Goal: Task Accomplishment & Management: Complete application form

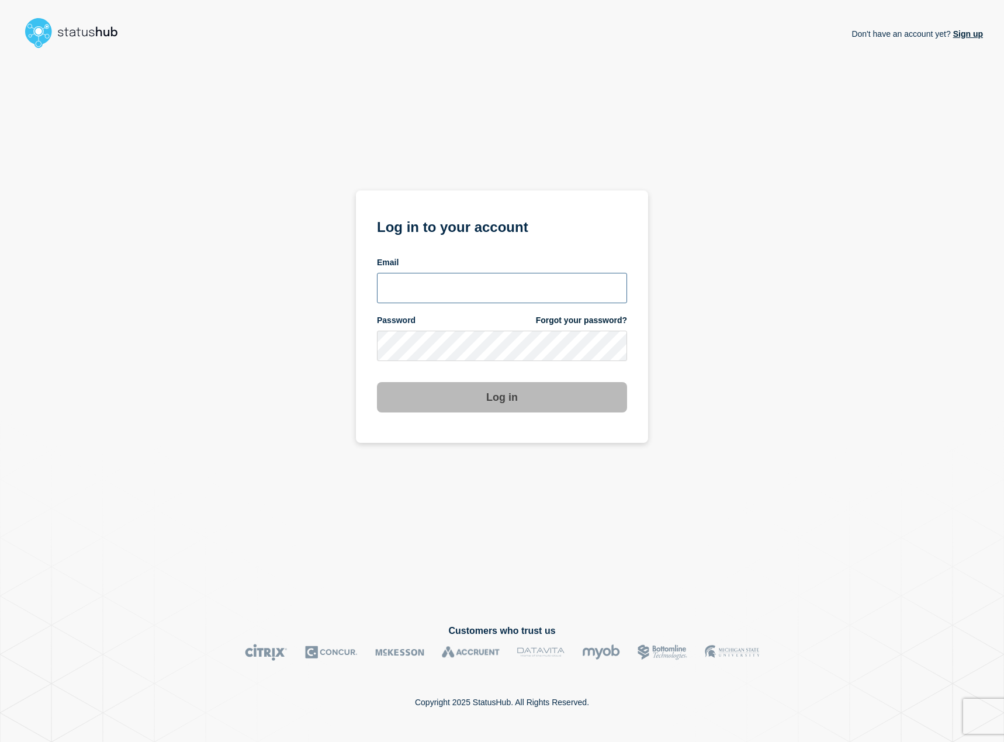
type input "[EMAIL_ADDRESS][DOMAIN_NAME]"
click at [538, 400] on button "Log in" at bounding box center [502, 397] width 250 height 30
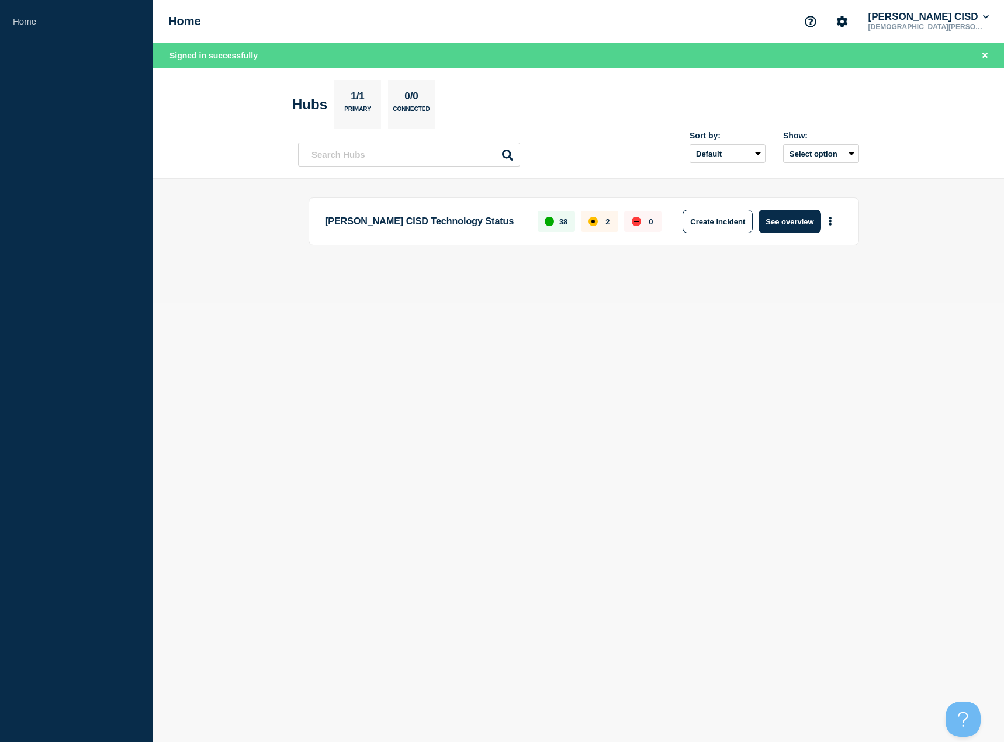
click at [141, 204] on aside "Home" at bounding box center [76, 371] width 153 height 742
click at [31, 26] on link "Home" at bounding box center [76, 21] width 153 height 43
click at [203, 144] on header "Hubs 1/1 Primary 0/0 Connected Sort by: Default Last added Last updated Most ac…" at bounding box center [578, 123] width 851 height 111
click at [702, 219] on button "Create incident" at bounding box center [718, 221] width 70 height 23
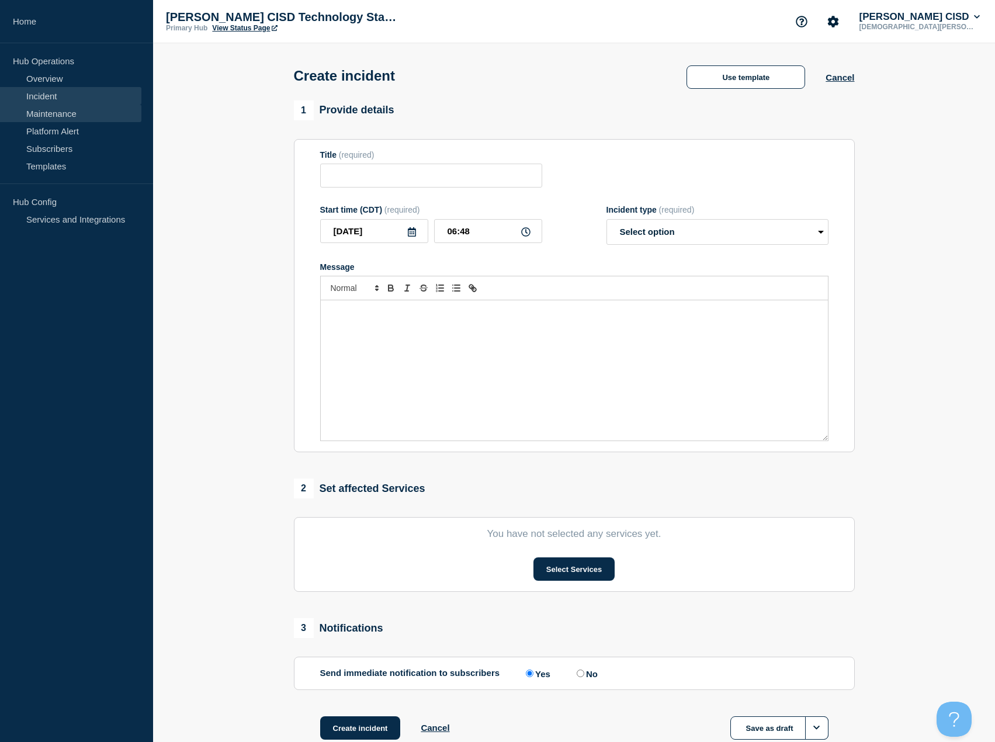
click at [94, 115] on link "Maintenance" at bounding box center [70, 114] width 141 height 18
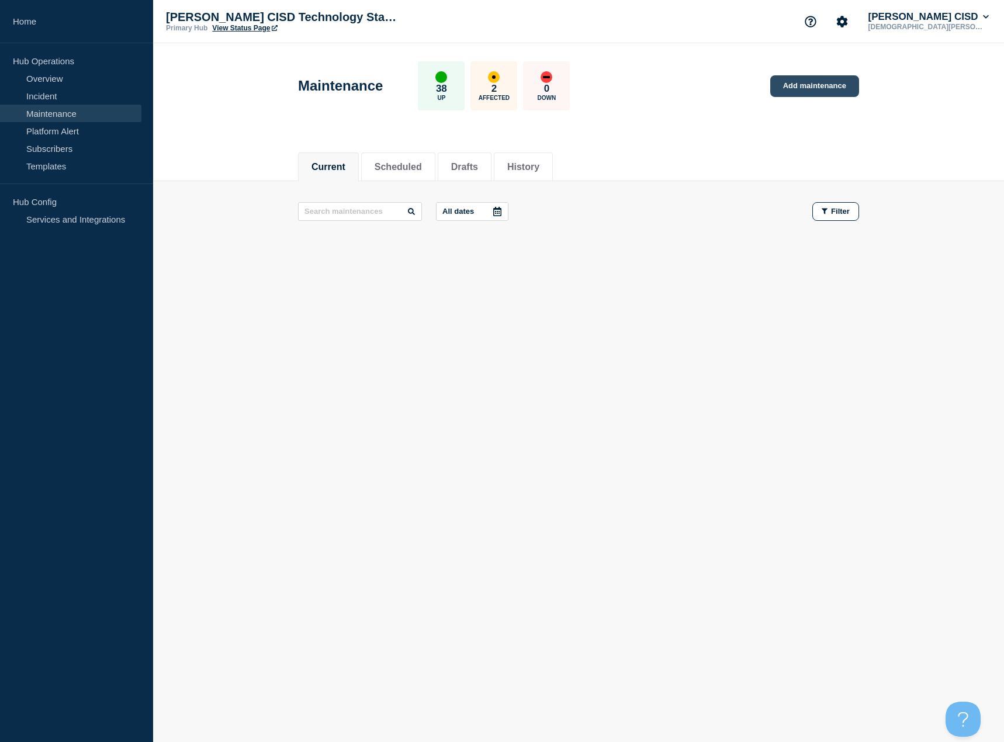
click at [820, 84] on link "Add maintenance" at bounding box center [814, 86] width 89 height 22
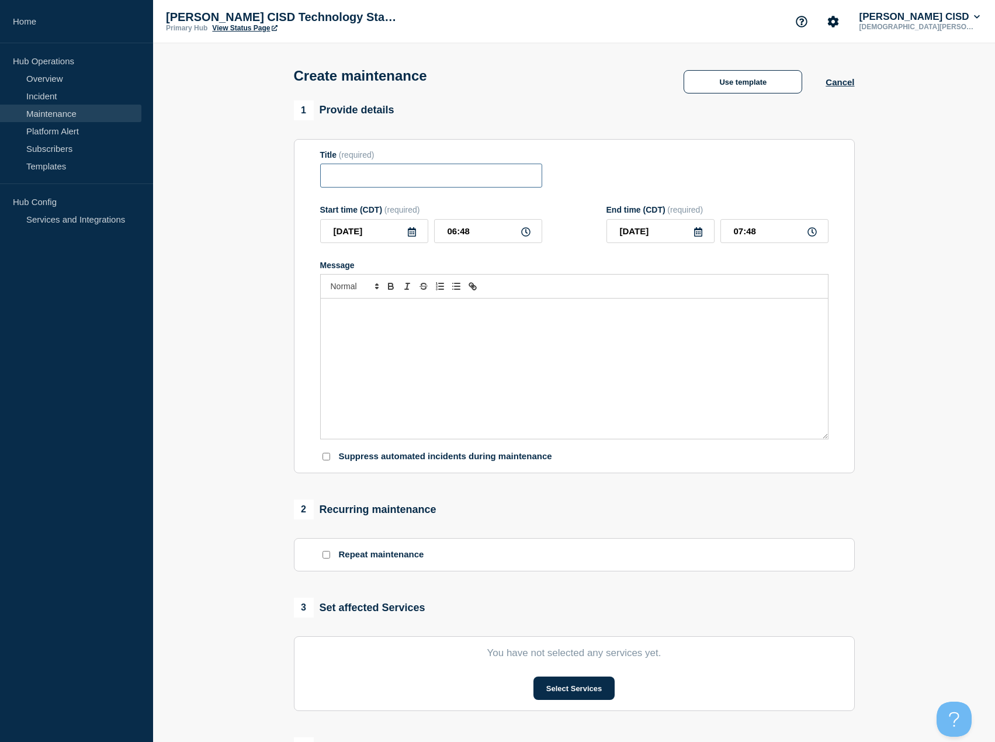
click at [401, 184] on input "Title" at bounding box center [431, 176] width 222 height 24
click at [383, 316] on p "Message" at bounding box center [575, 311] width 490 height 11
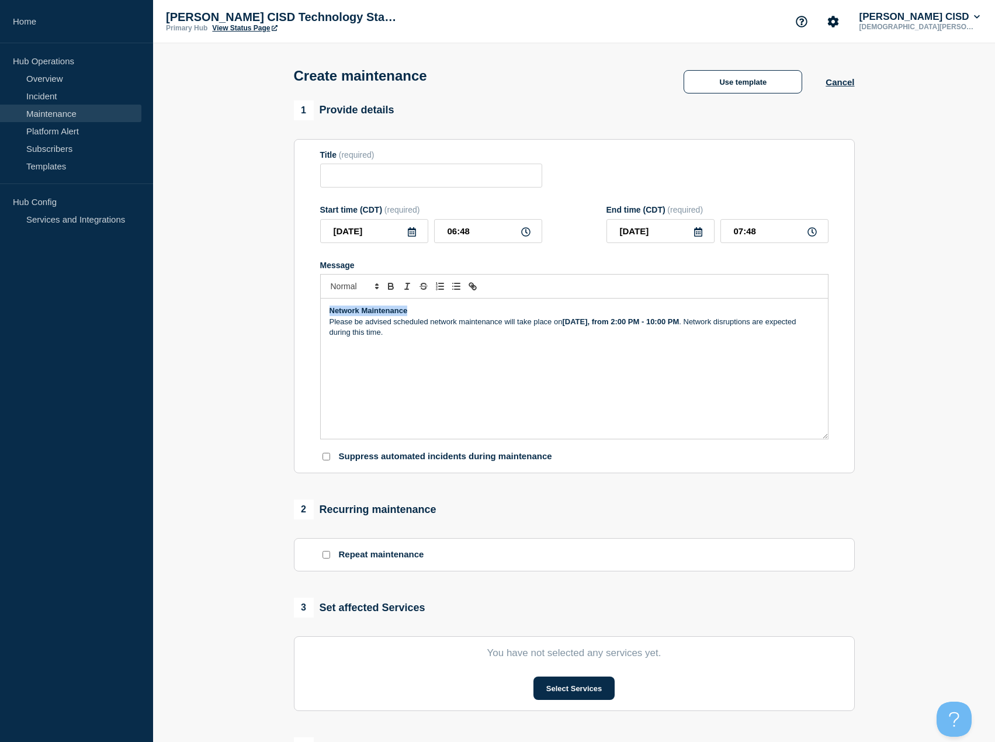
drag, startPoint x: 417, startPoint y: 313, endPoint x: 303, endPoint y: 313, distance: 114.5
click at [303, 313] on section "Title (required) Start time (CDT) (required) [DATE] 06:48 End time (CDT) (requi…" at bounding box center [574, 306] width 561 height 335
click at [401, 165] on div "Title (required)" at bounding box center [431, 169] width 222 height 38
click at [396, 181] on input "Title" at bounding box center [431, 176] width 222 height 24
paste input "Network Maintenance"
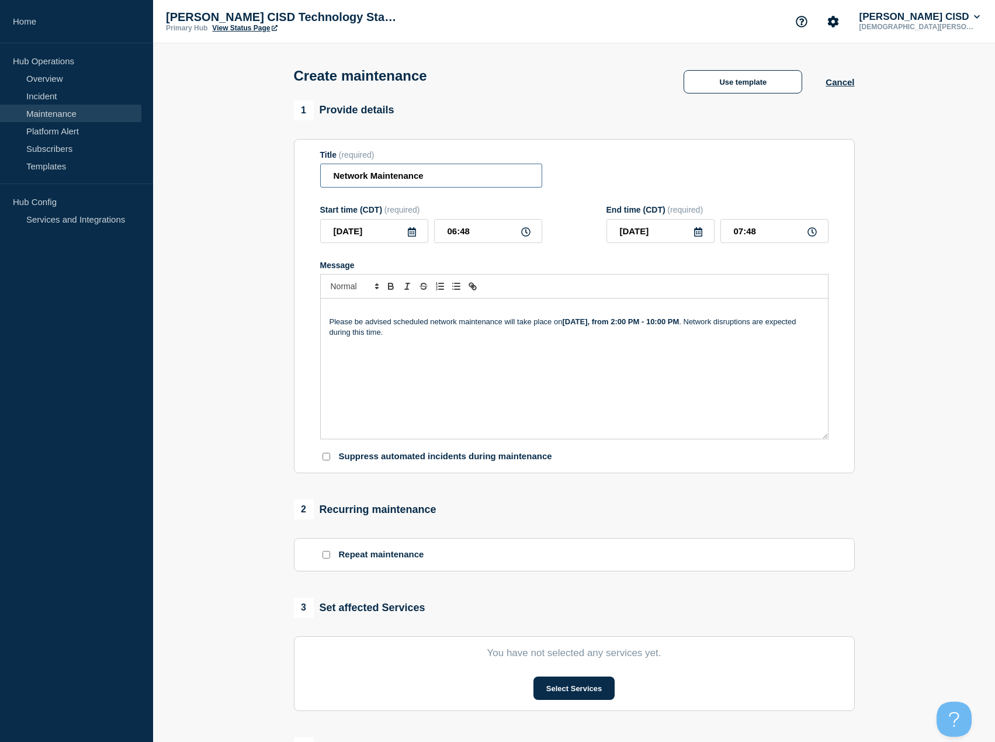
type input "Network Maintenance"
click at [473, 342] on div "Please be advised scheduled network maintenance will take place [DATE][DATE], f…" at bounding box center [574, 369] width 507 height 140
click at [414, 237] on icon at bounding box center [412, 231] width 8 height 9
click at [335, 342] on div "12" at bounding box center [334, 341] width 16 height 16
type input "[DATE]"
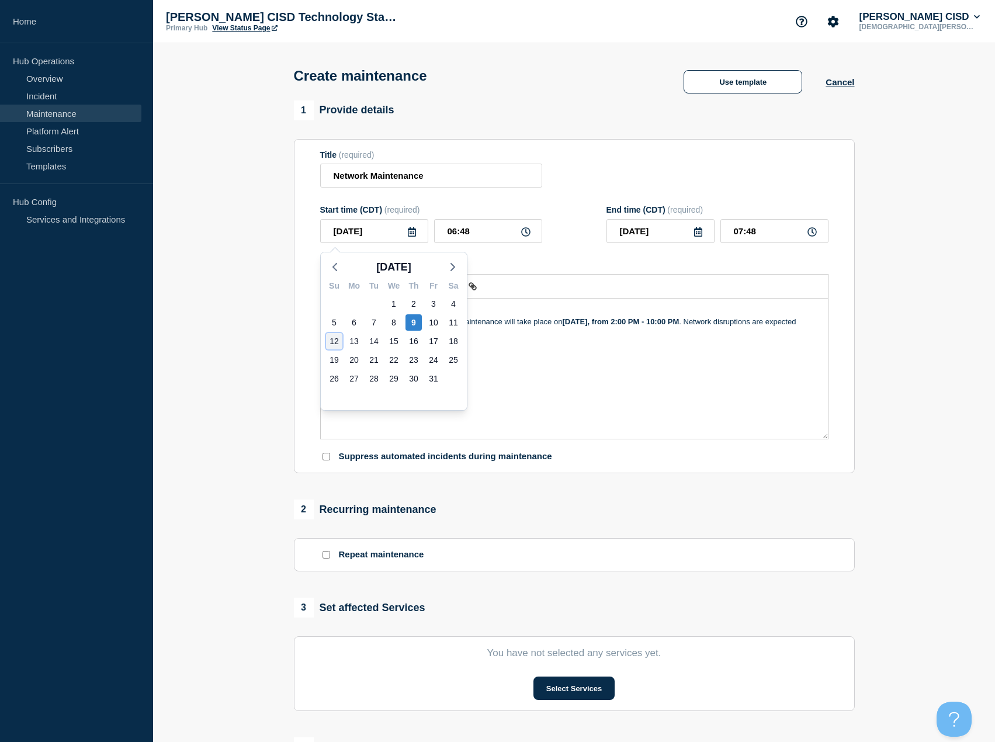
type input "[DATE]"
click at [527, 236] on icon at bounding box center [525, 231] width 9 height 9
click at [524, 237] on icon at bounding box center [525, 231] width 9 height 9
click at [525, 234] on icon at bounding box center [525, 231] width 9 height 9
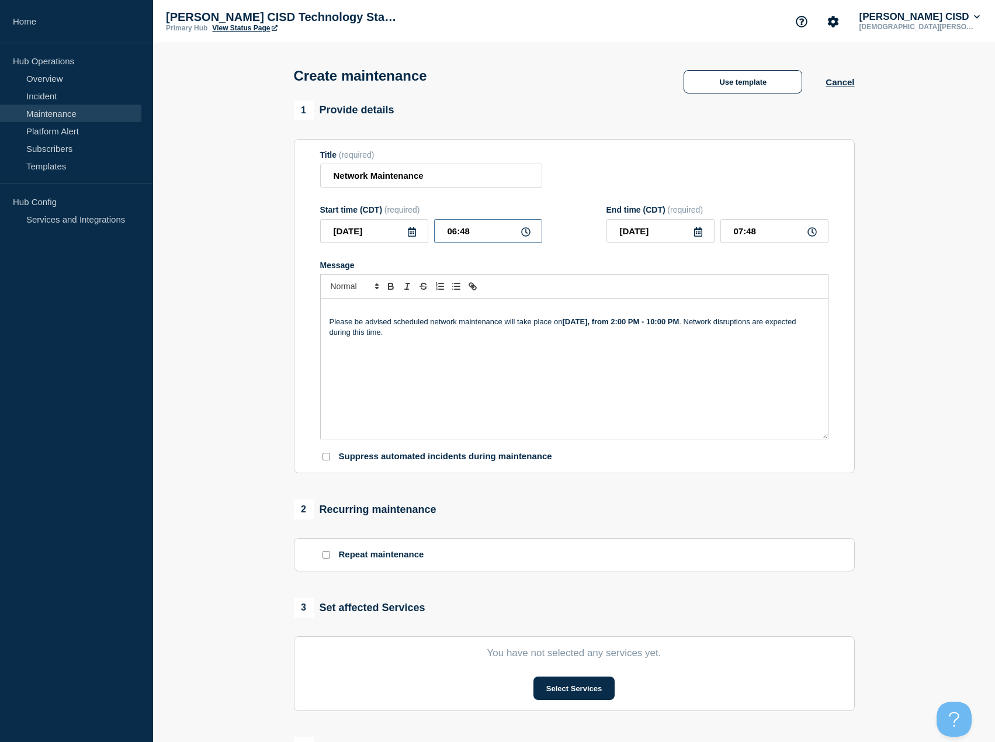
click at [480, 243] on input "06:48" at bounding box center [488, 231] width 108 height 24
type input "02:00"
click at [562, 247] on form "Title (required) Network Maintenance Start time (CDT) (required) [DATE] 02:00 E…" at bounding box center [574, 306] width 508 height 313
click at [503, 240] on input "02:00" at bounding box center [488, 231] width 108 height 24
click at [530, 237] on icon at bounding box center [525, 231] width 9 height 9
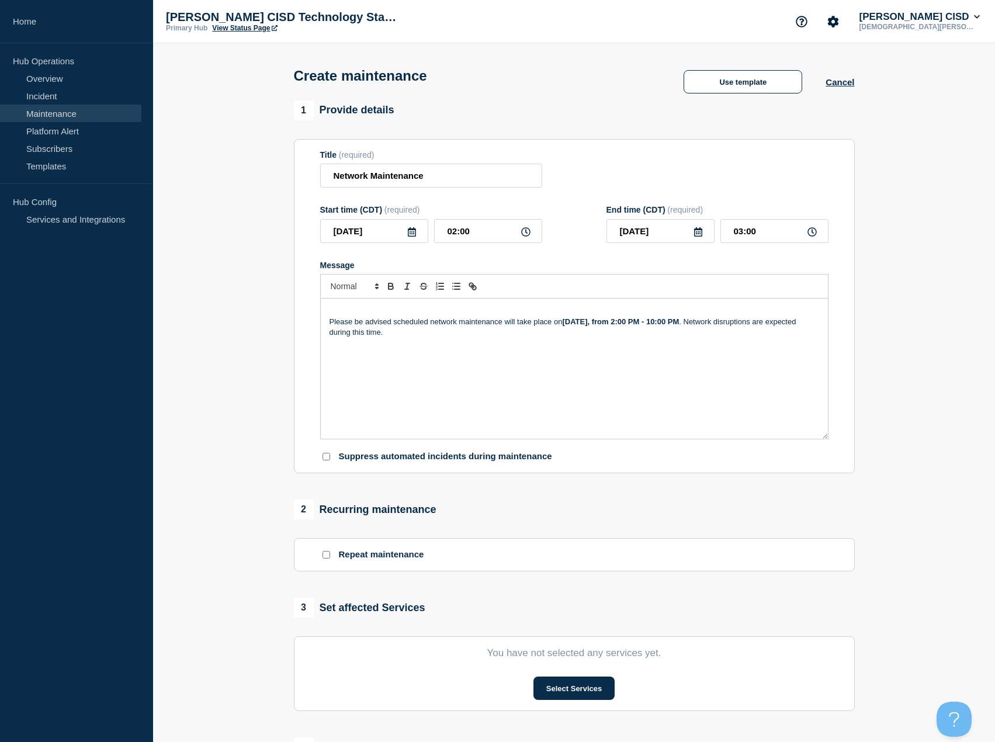
click at [527, 237] on icon at bounding box center [525, 231] width 9 height 9
click at [526, 235] on icon at bounding box center [525, 231] width 9 height 9
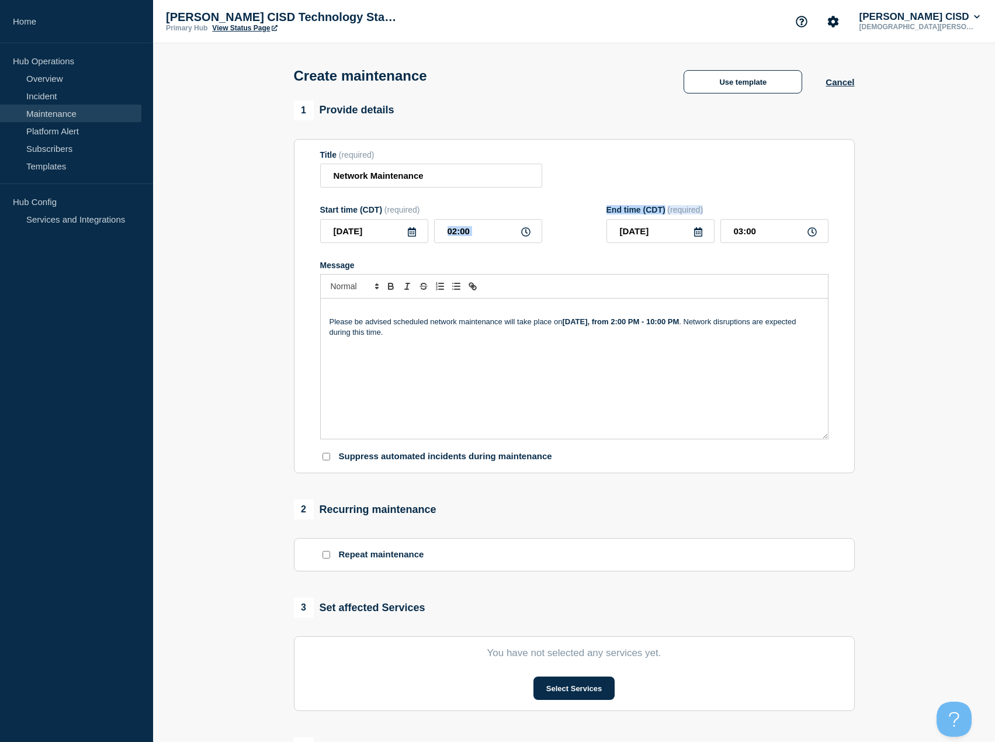
click at [527, 240] on div "02:00" at bounding box center [488, 231] width 108 height 24
click at [415, 234] on icon at bounding box center [412, 231] width 8 height 9
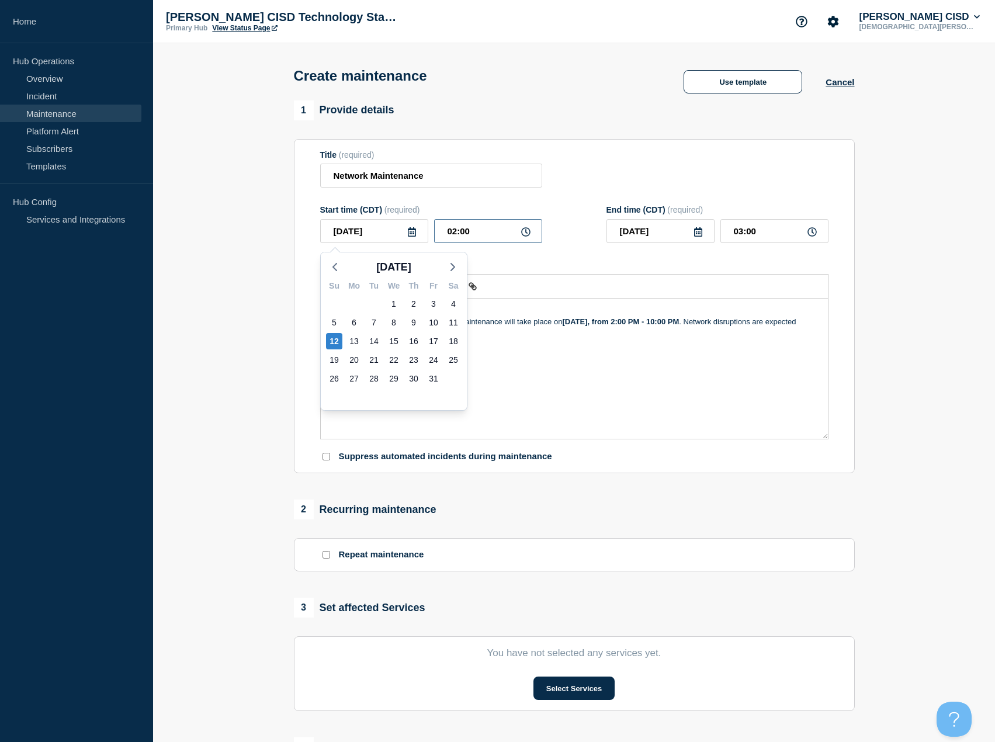
click at [493, 235] on input "02:00" at bounding box center [488, 231] width 108 height 24
click at [523, 234] on icon at bounding box center [525, 231] width 9 height 9
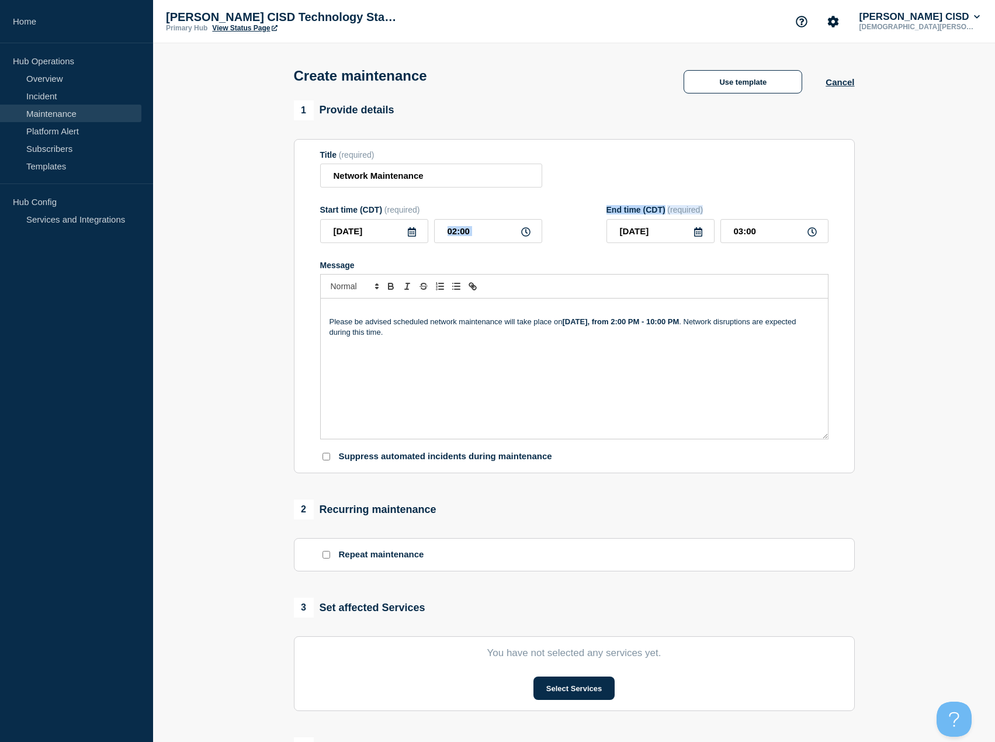
click at [525, 234] on icon at bounding box center [525, 231] width 9 height 9
click at [527, 234] on icon at bounding box center [525, 231] width 9 height 9
click at [479, 234] on input "02:00" at bounding box center [488, 231] width 108 height 24
drag, startPoint x: 764, startPoint y: 235, endPoint x: 635, endPoint y: 230, distance: 129.2
click at [622, 233] on div "[DATE] 03:00" at bounding box center [718, 231] width 222 height 24
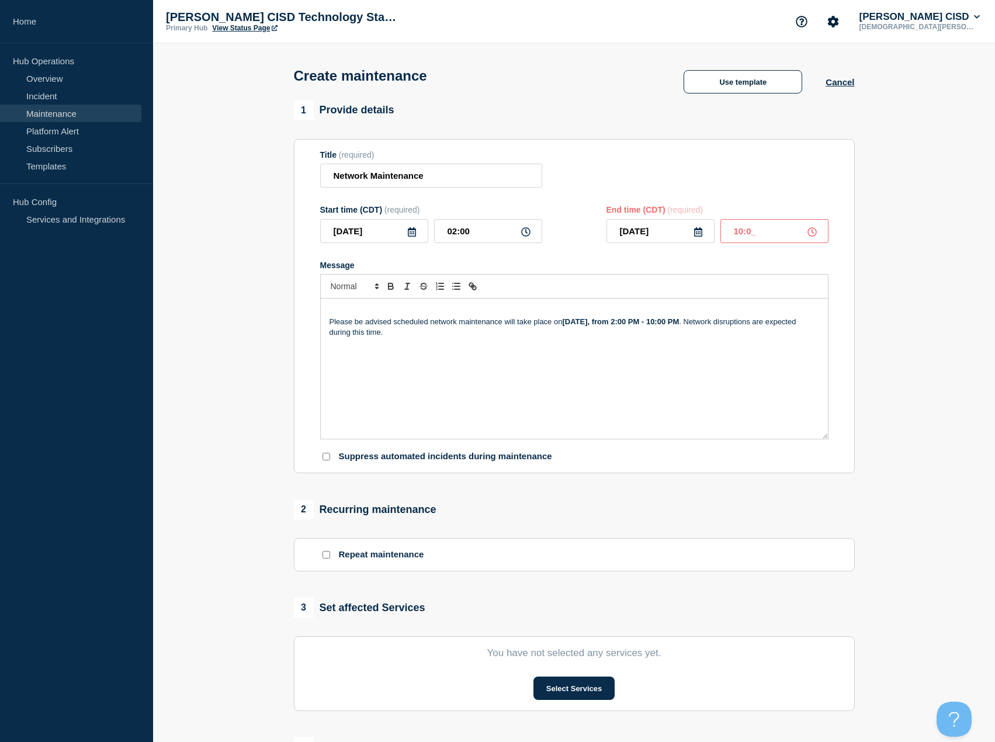
type input "10:00"
click at [604, 383] on div "Please be advised scheduled network maintenance will take place [DATE][DATE], f…" at bounding box center [574, 369] width 507 height 140
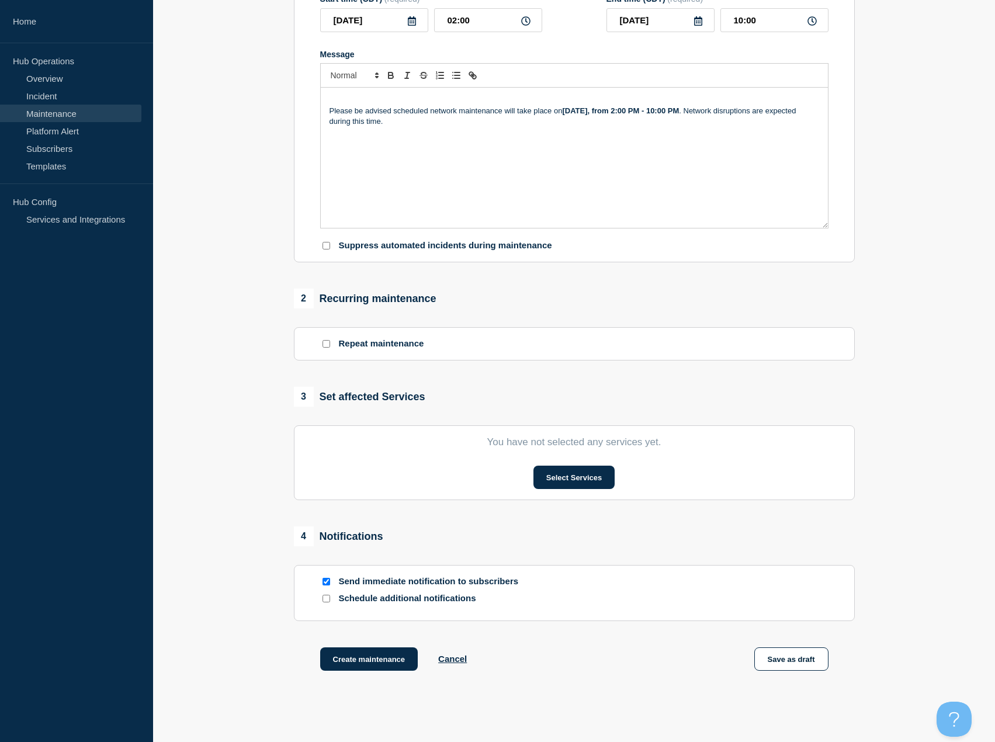
scroll to position [234, 0]
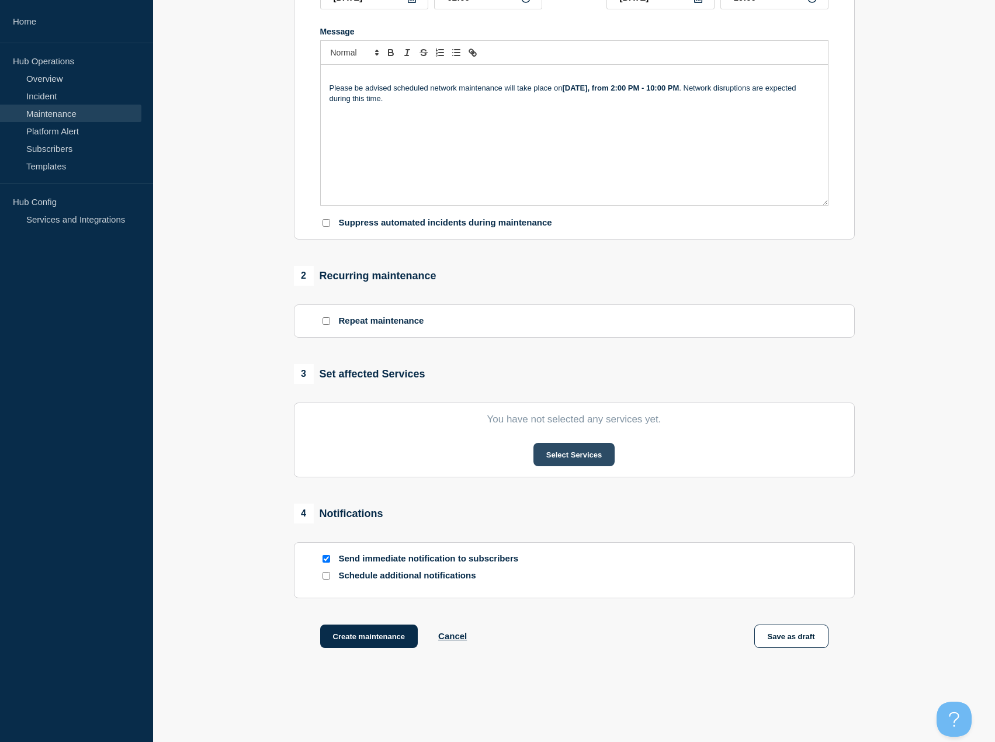
click at [580, 465] on button "Select Services" at bounding box center [574, 454] width 81 height 23
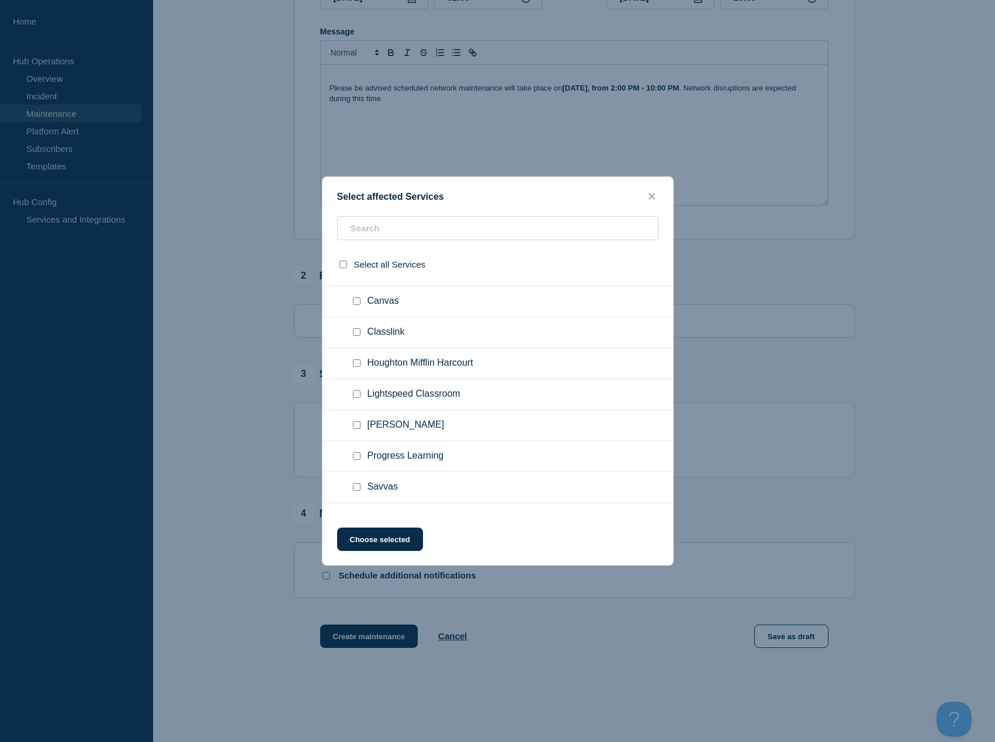
scroll to position [993, 0]
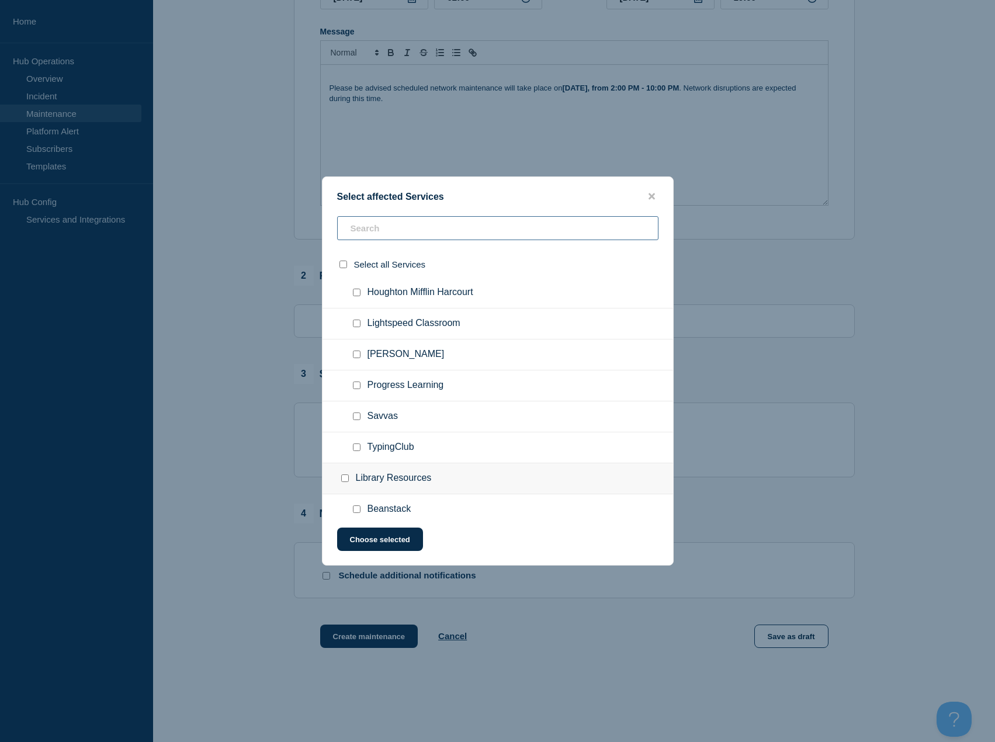
click at [400, 226] on input "text" at bounding box center [497, 228] width 321 height 24
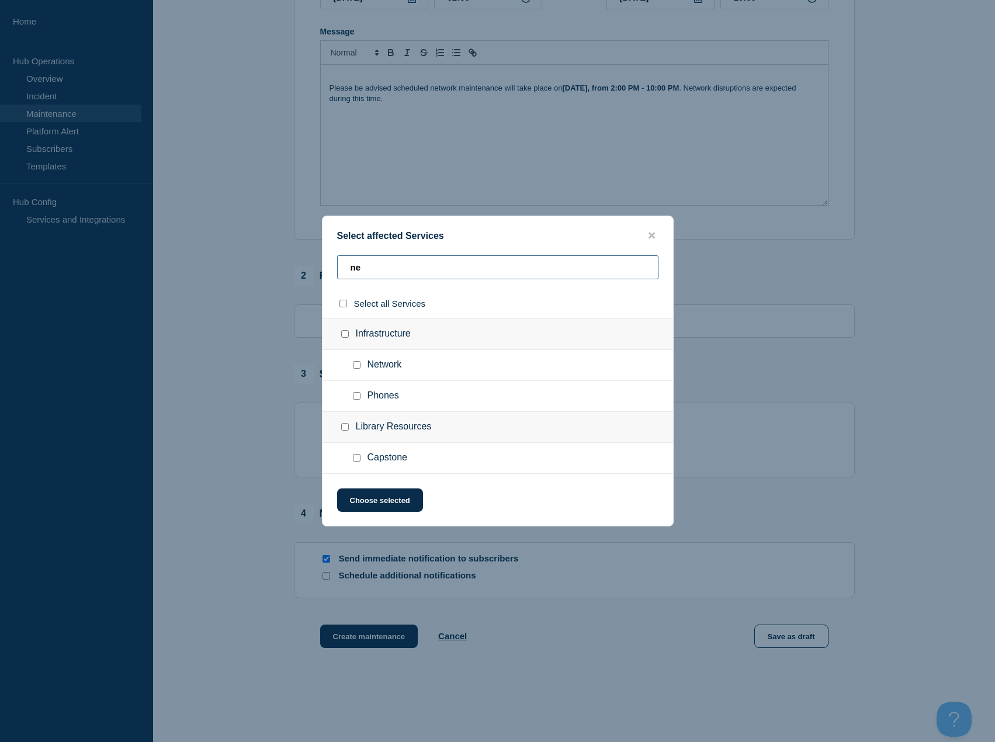
type input "ne"
click at [356, 368] on input "Network checkbox" at bounding box center [357, 365] width 8 height 8
checkbox input "true"
click at [404, 496] on button "Choose selected" at bounding box center [380, 500] width 86 height 23
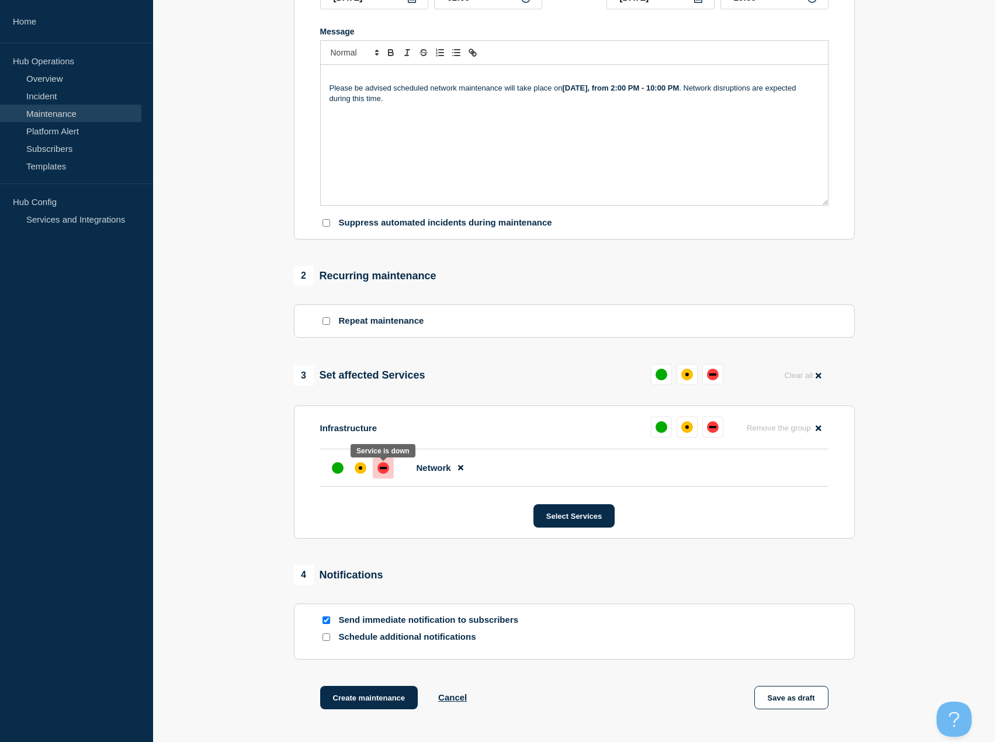
click at [378, 479] on div at bounding box center [383, 468] width 21 height 21
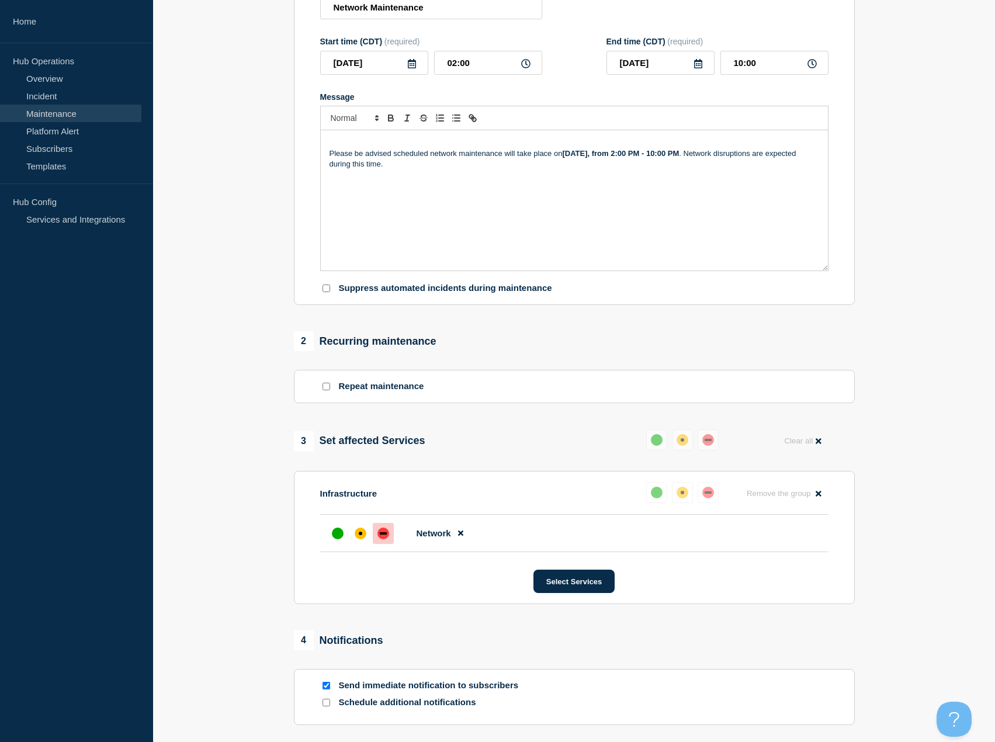
scroll to position [338, 0]
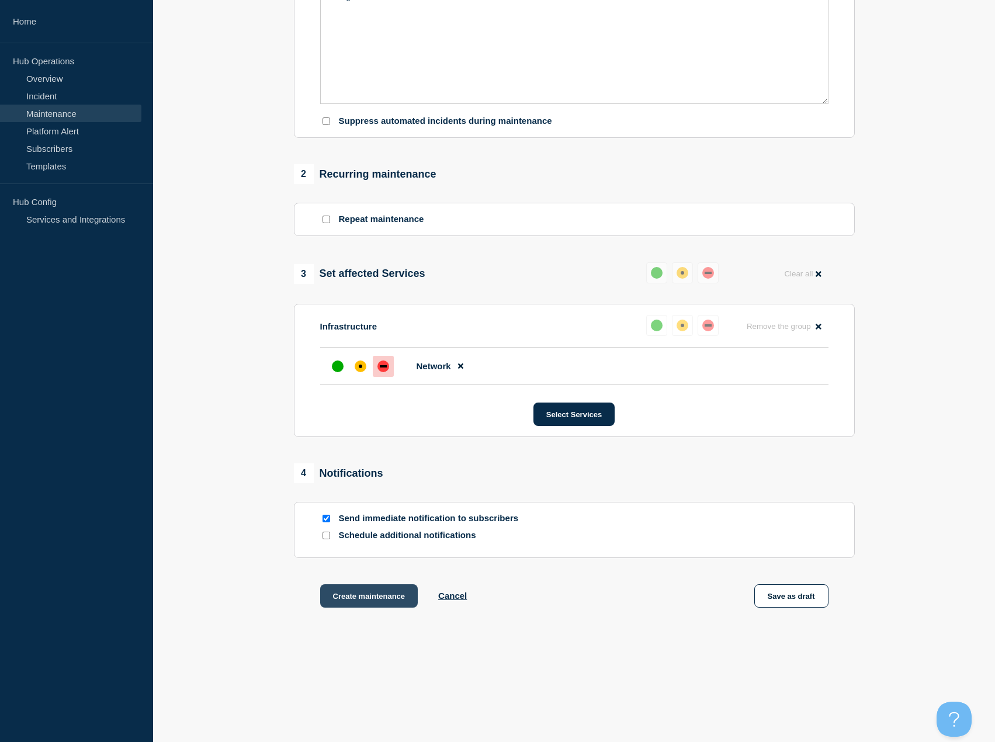
click at [358, 600] on button "Create maintenance" at bounding box center [369, 595] width 98 height 23
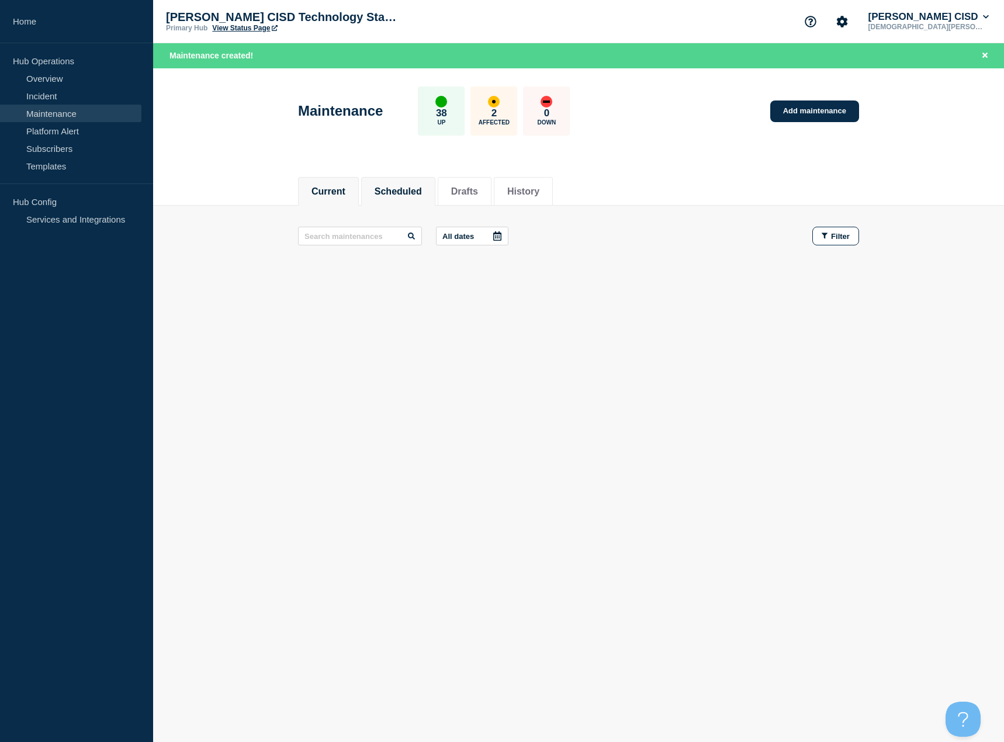
click at [392, 193] on button "Scheduled" at bounding box center [398, 191] width 47 height 11
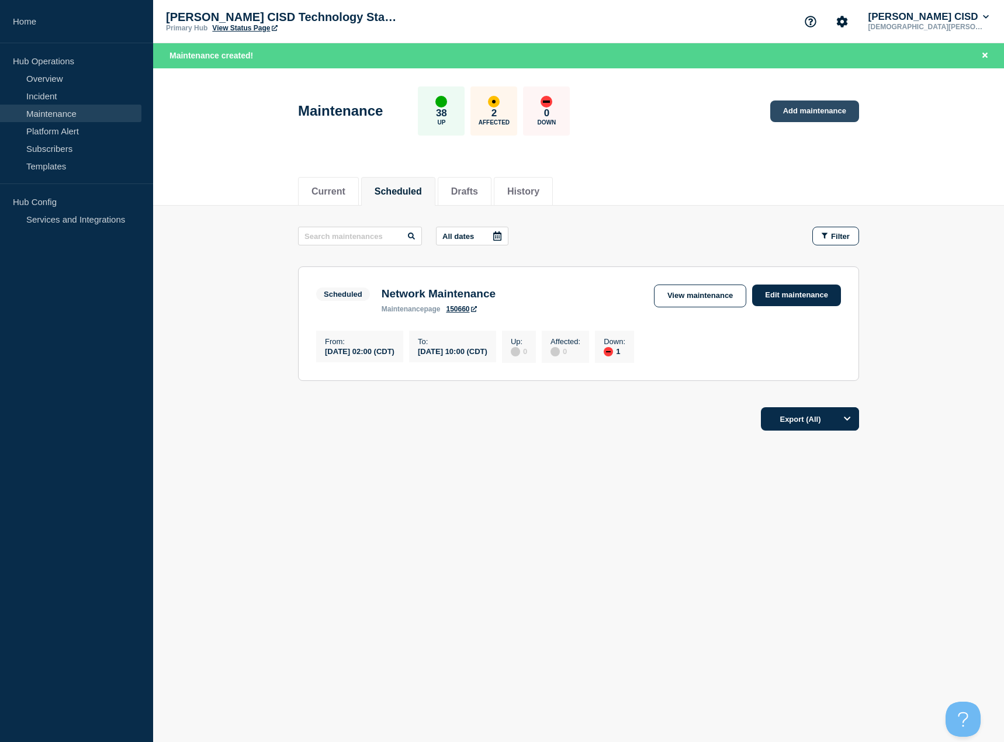
click at [799, 106] on link "Add maintenance" at bounding box center [814, 112] width 89 height 22
